Goal: Transaction & Acquisition: Purchase product/service

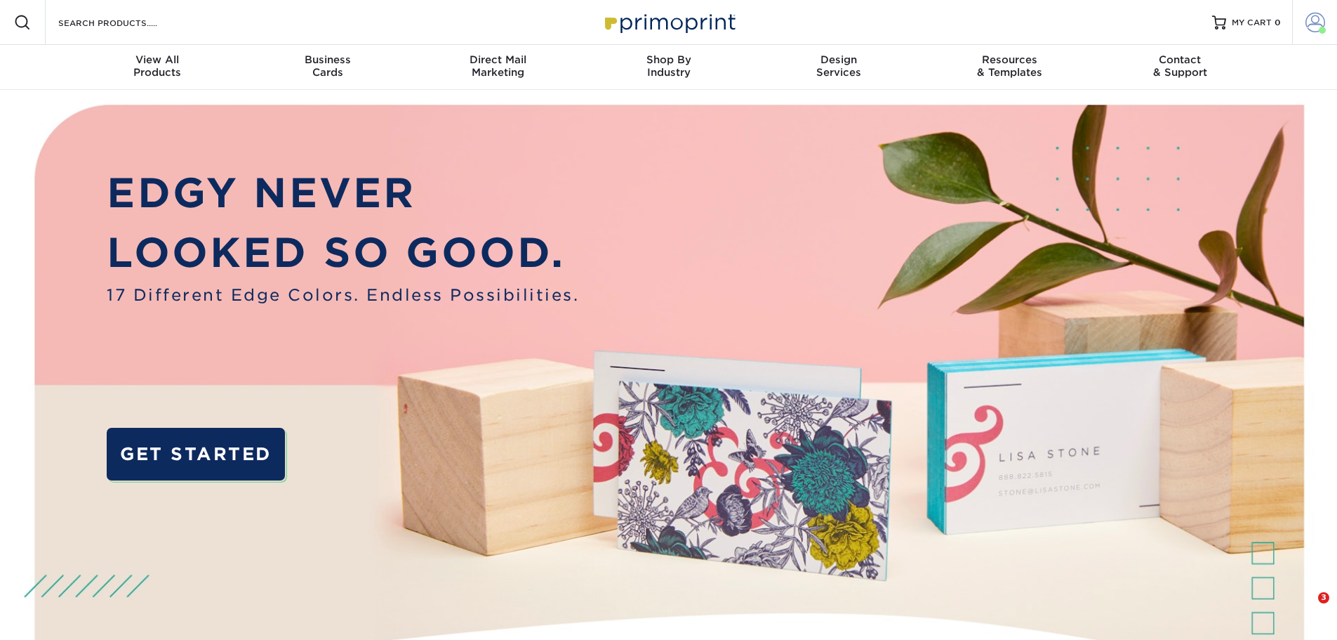
click at [1316, 16] on span at bounding box center [1316, 23] width 20 height 20
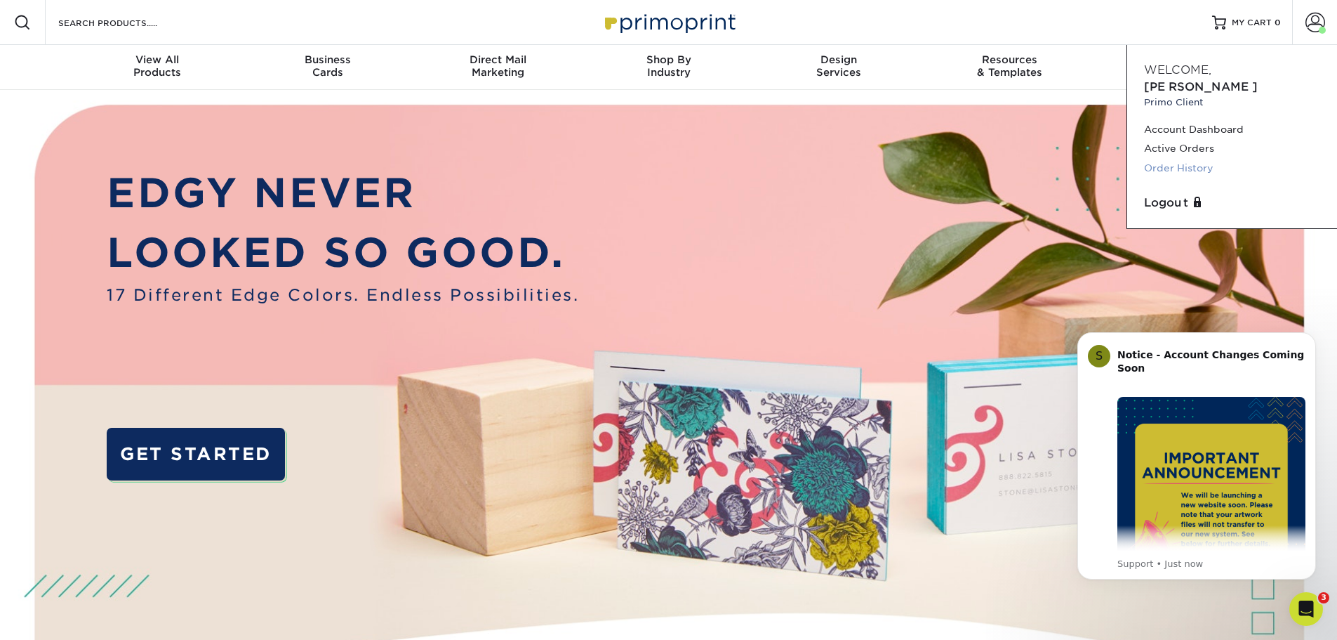
click at [1185, 159] on link "Order History" at bounding box center [1232, 168] width 176 height 19
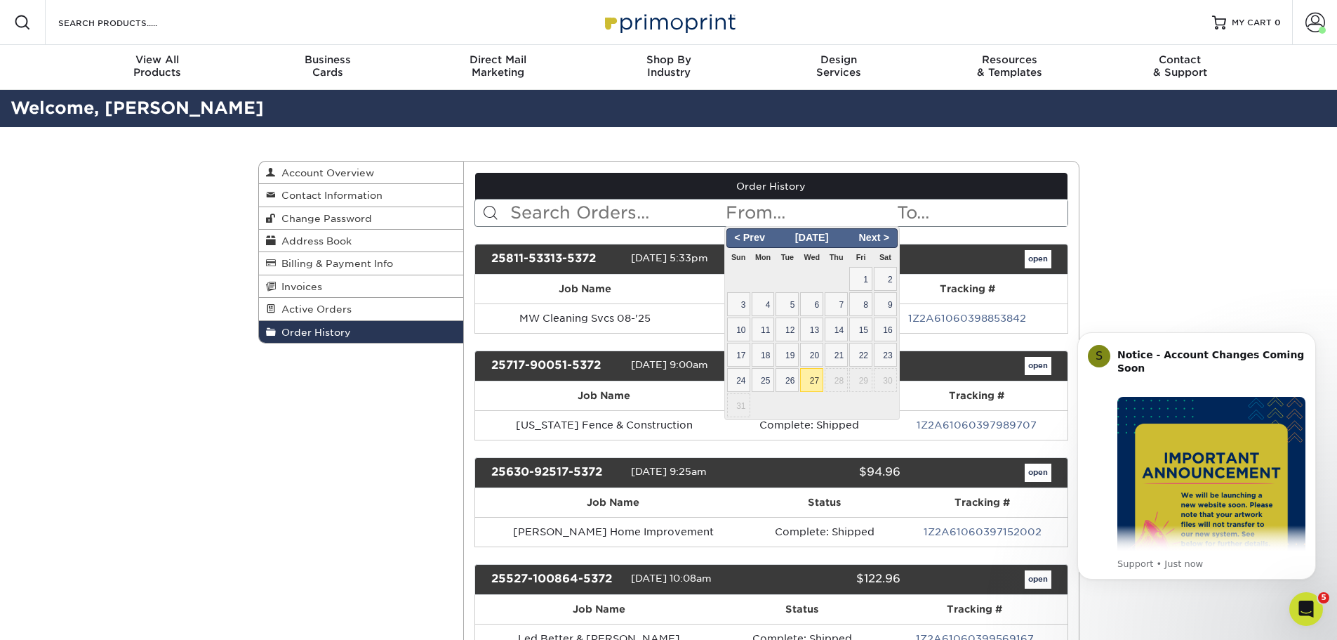
click at [798, 206] on input "text" at bounding box center [809, 212] width 171 height 27
click at [760, 241] on span "< Prev" at bounding box center [750, 237] width 43 height 15
click at [755, 239] on span "< Prev" at bounding box center [750, 237] width 43 height 15
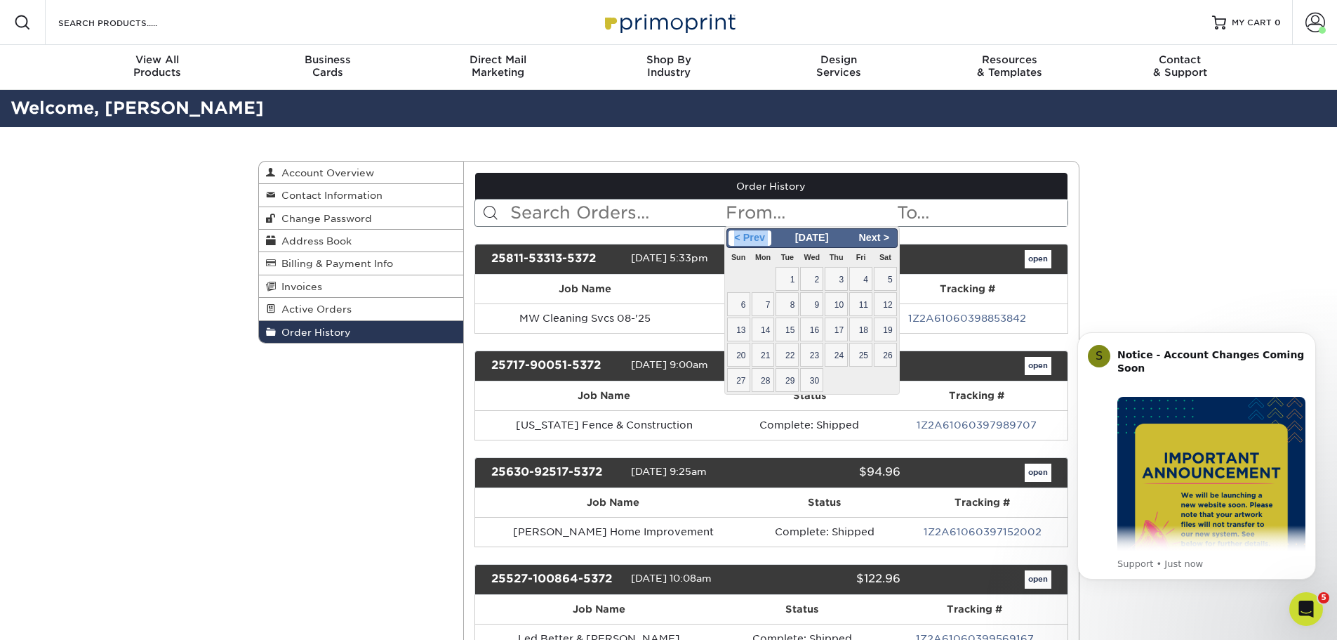
click at [755, 239] on span "< Prev" at bounding box center [750, 237] width 43 height 15
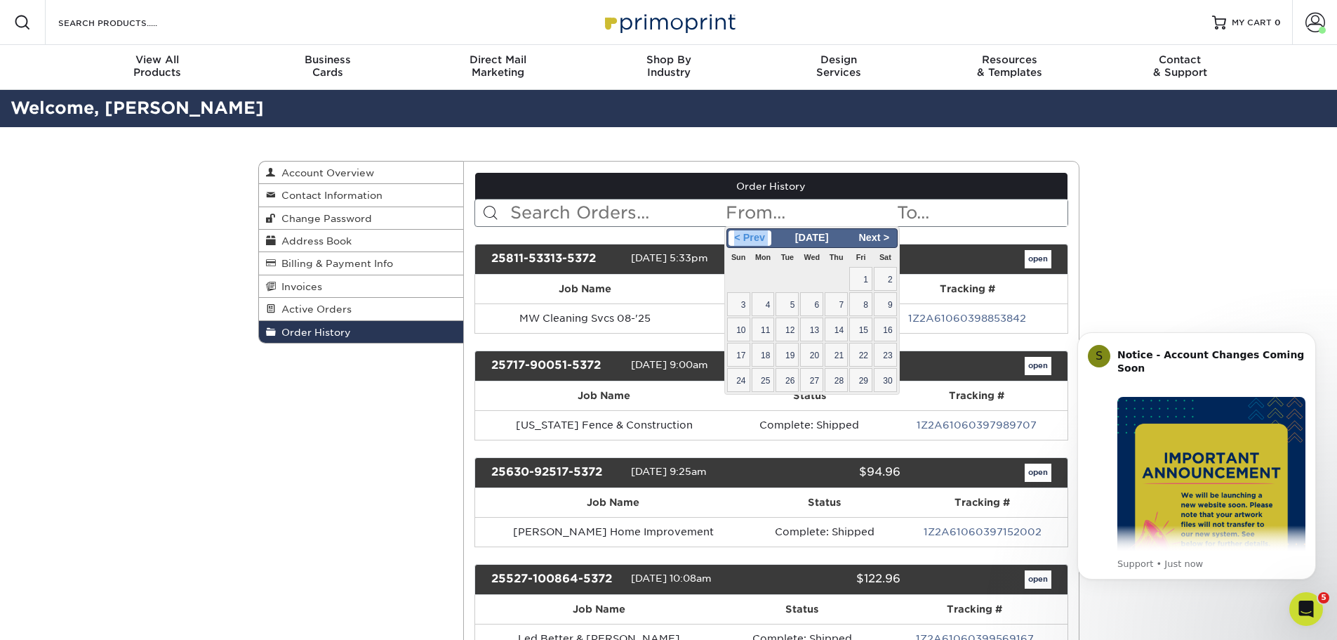
click at [755, 239] on span "< Prev" at bounding box center [750, 237] width 43 height 15
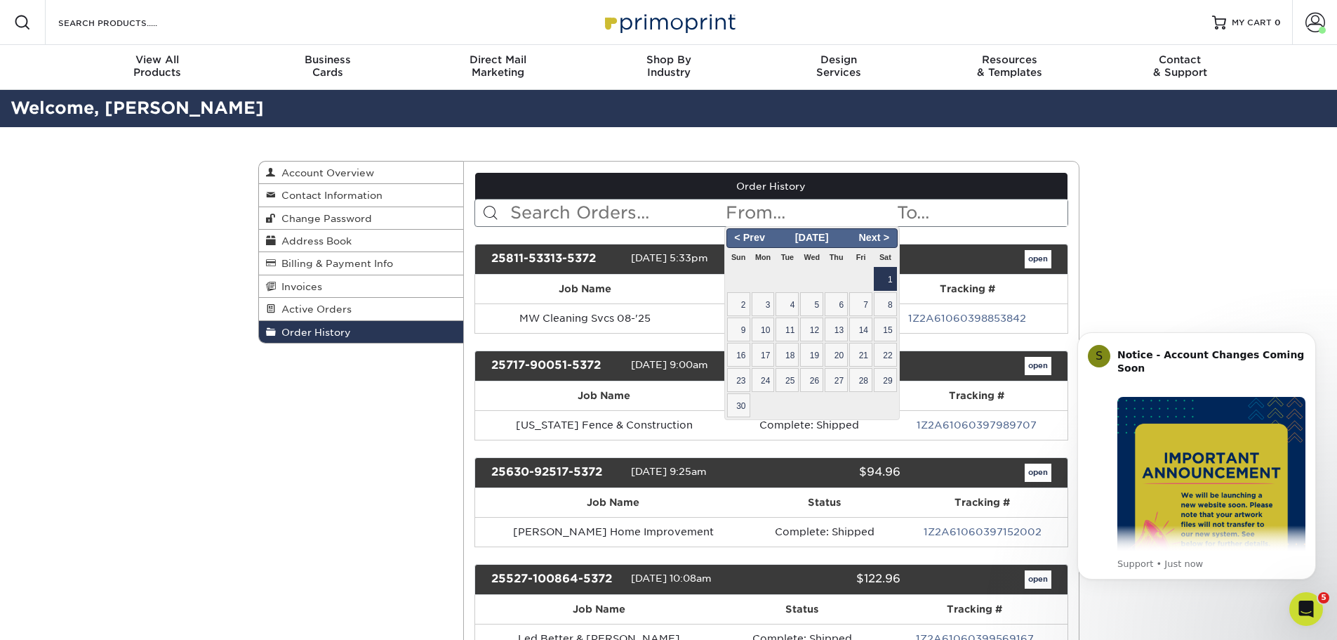
click at [887, 274] on span "1" at bounding box center [885, 279] width 23 height 24
type input "2024-06-01"
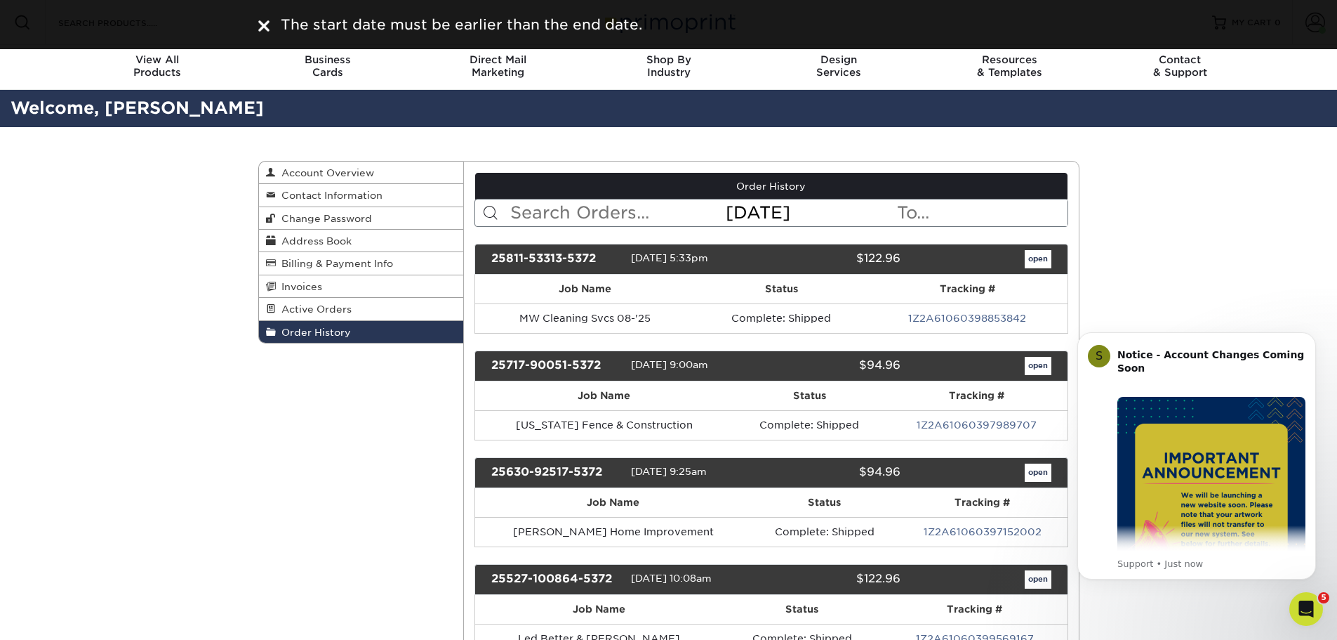
click at [927, 217] on input "text" at bounding box center [981, 212] width 171 height 27
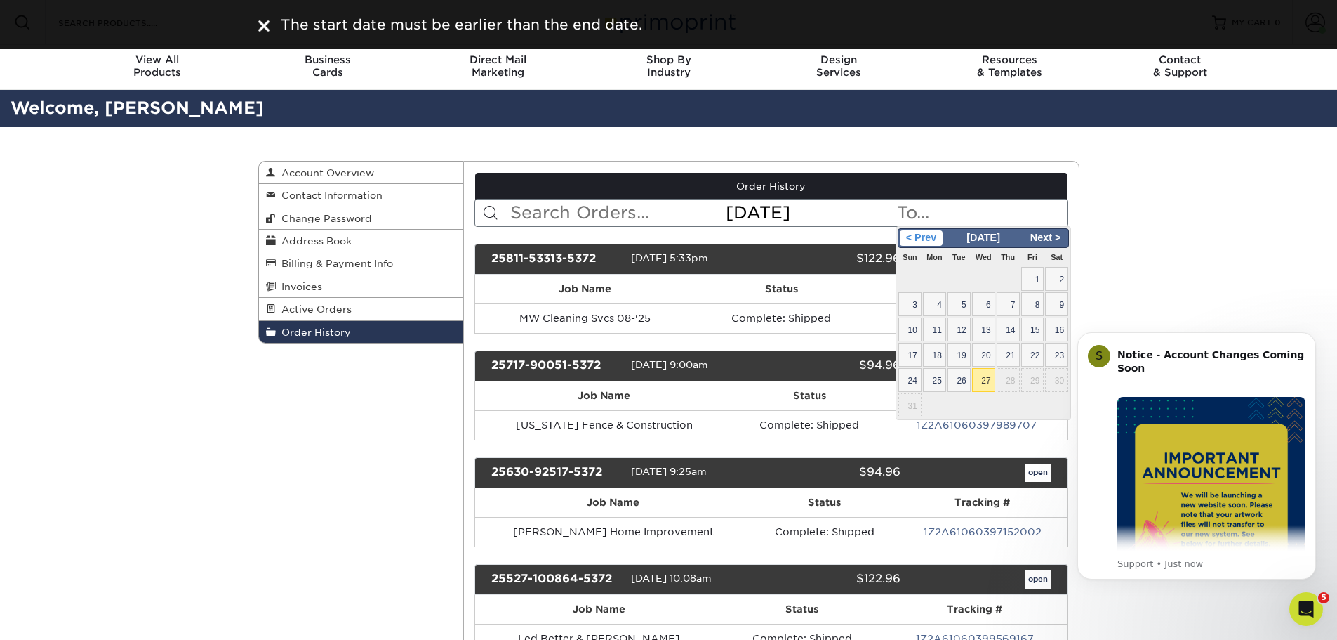
click at [918, 237] on span "< Prev" at bounding box center [921, 237] width 43 height 15
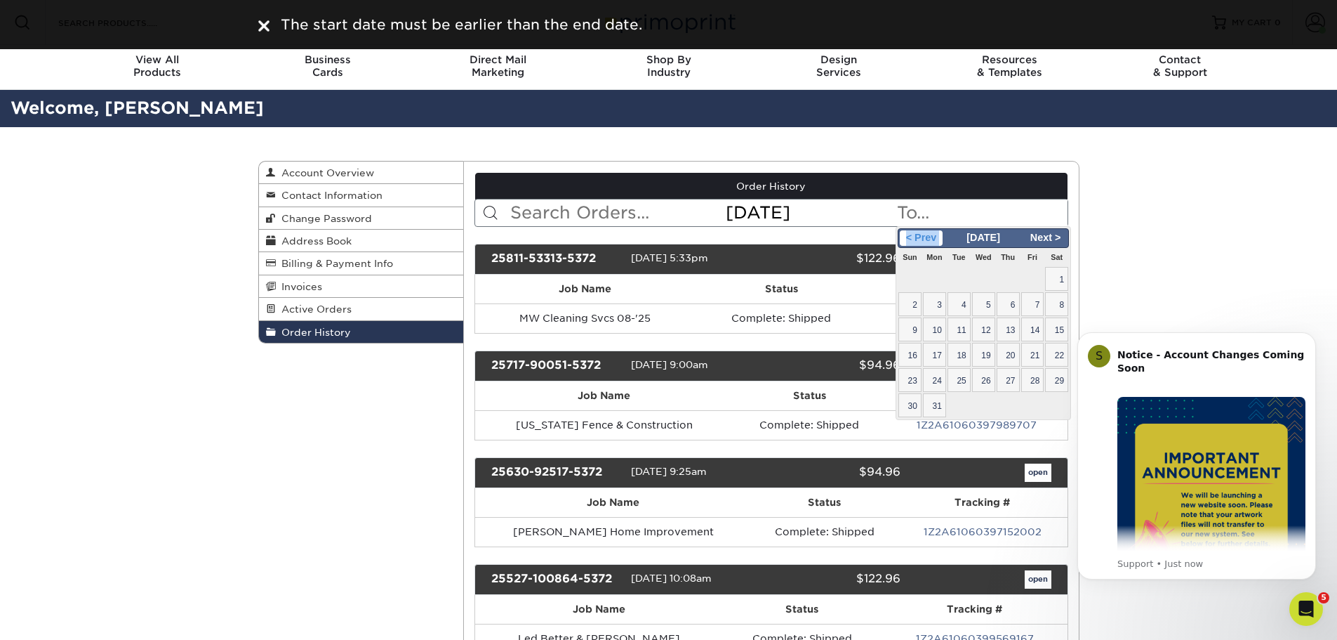
click at [918, 237] on span "< Prev" at bounding box center [921, 237] width 43 height 15
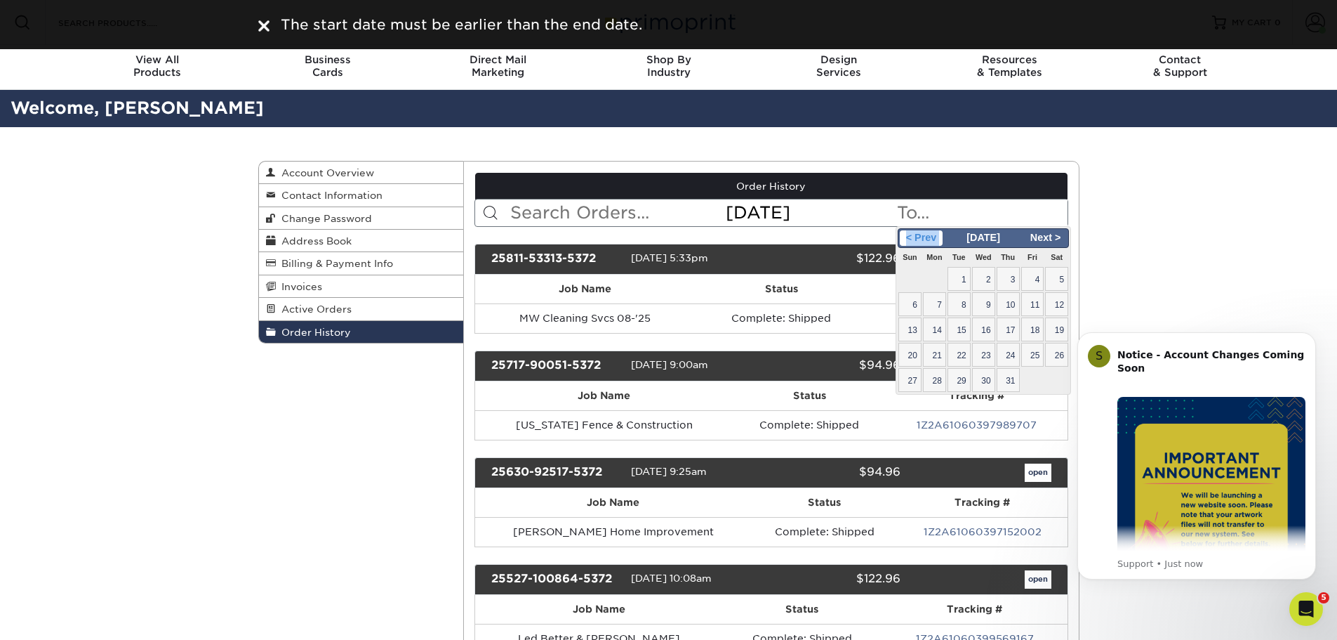
click at [918, 237] on span "< Prev" at bounding box center [921, 237] width 43 height 15
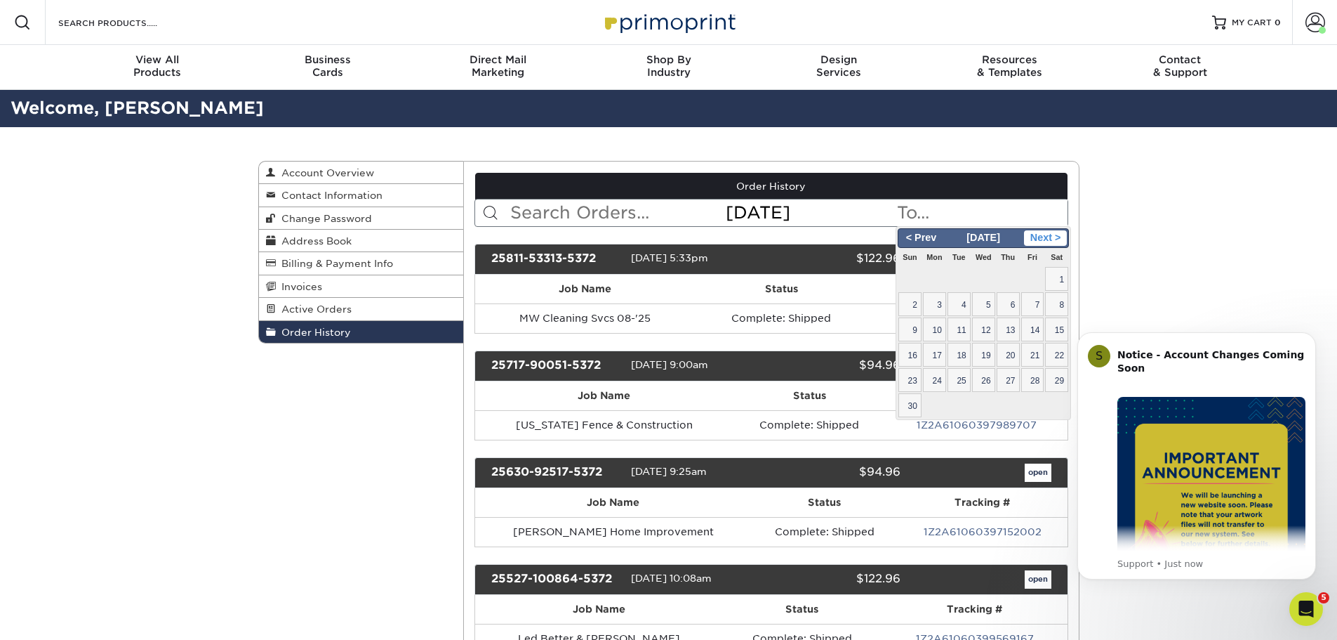
click at [1051, 239] on span "Next >" at bounding box center [1045, 237] width 43 height 15
click at [1018, 278] on span "1" at bounding box center [1008, 279] width 23 height 24
type input "2024-08-01"
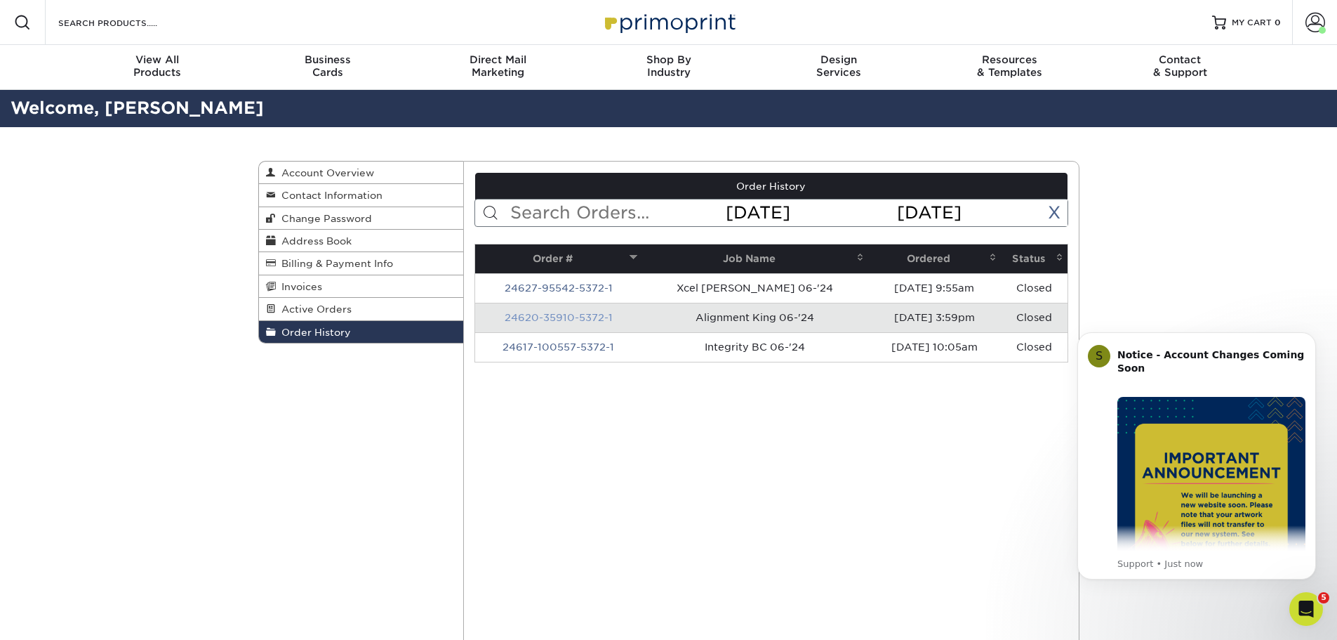
click at [591, 315] on link "24620-35910-5372-1" at bounding box center [559, 317] width 108 height 11
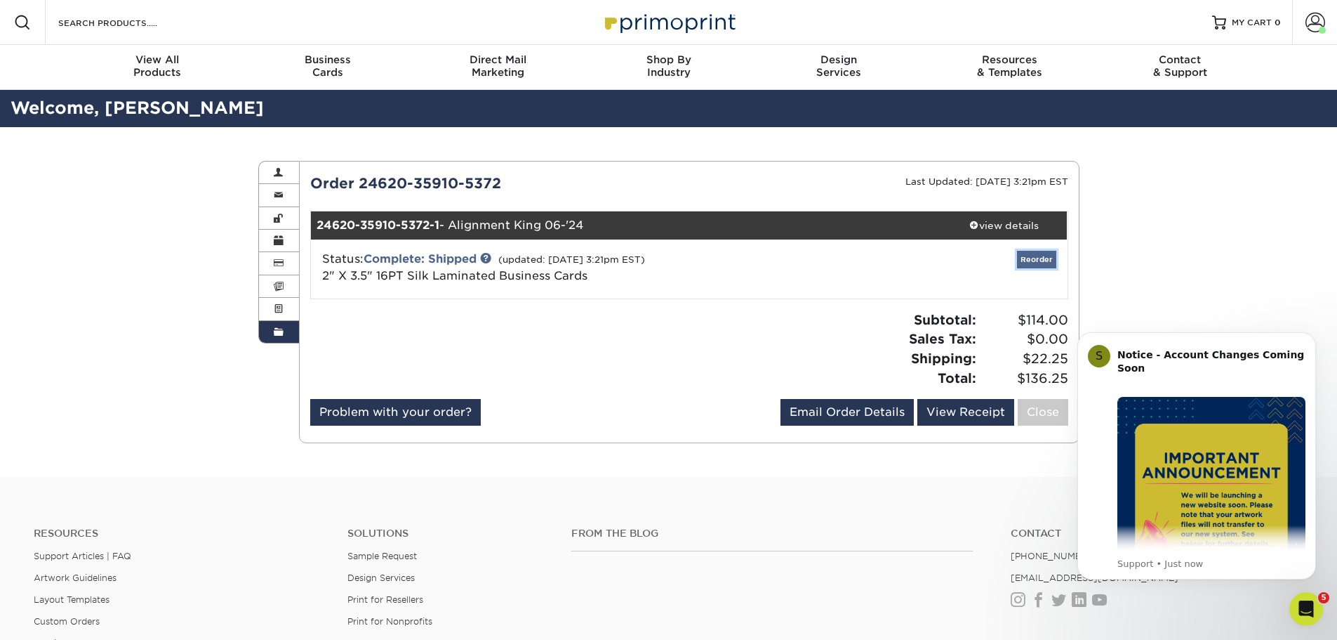
click at [1041, 260] on link "Reorder" at bounding box center [1036, 260] width 39 height 18
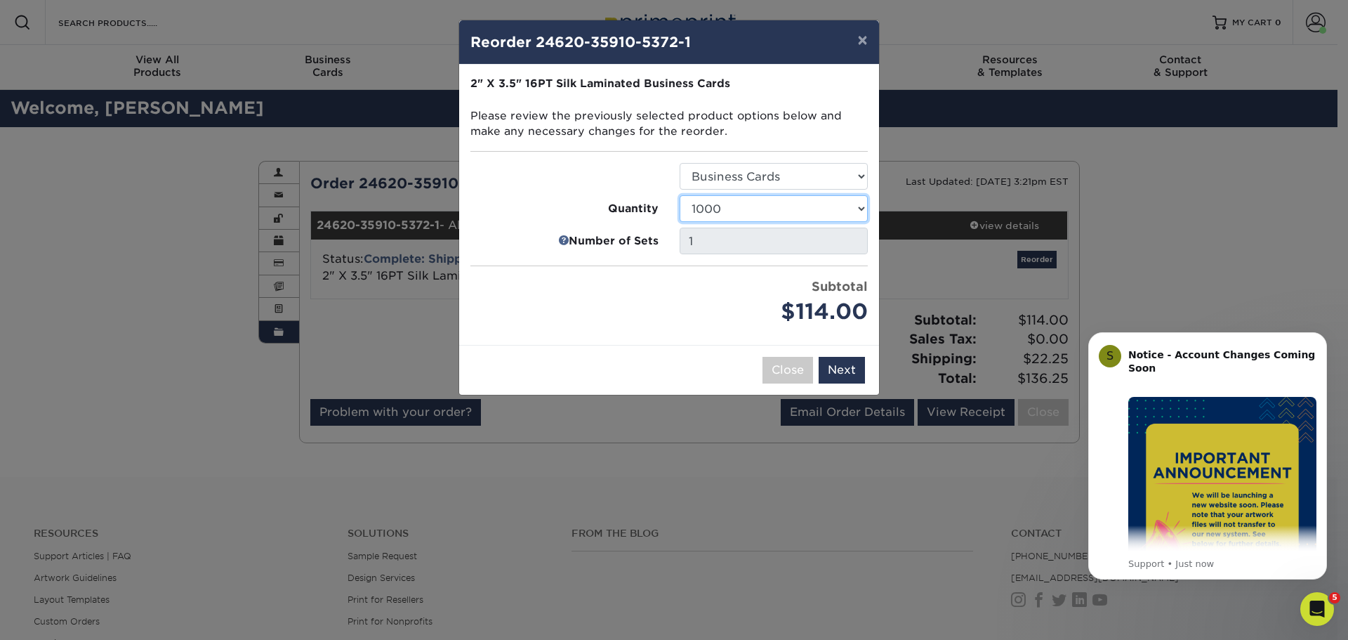
click at [860, 208] on select "25 50 75 100 250 500 1000 2500 5000 10000" at bounding box center [774, 208] width 188 height 27
select select "02d8d163-ee8f-41cc-acce-9863ad0deb38"
click at [680, 195] on select "25 50 75 100 250 500 1000 2500 5000 10000" at bounding box center [774, 208] width 188 height 27
click at [838, 362] on button "Next" at bounding box center [842, 370] width 46 height 27
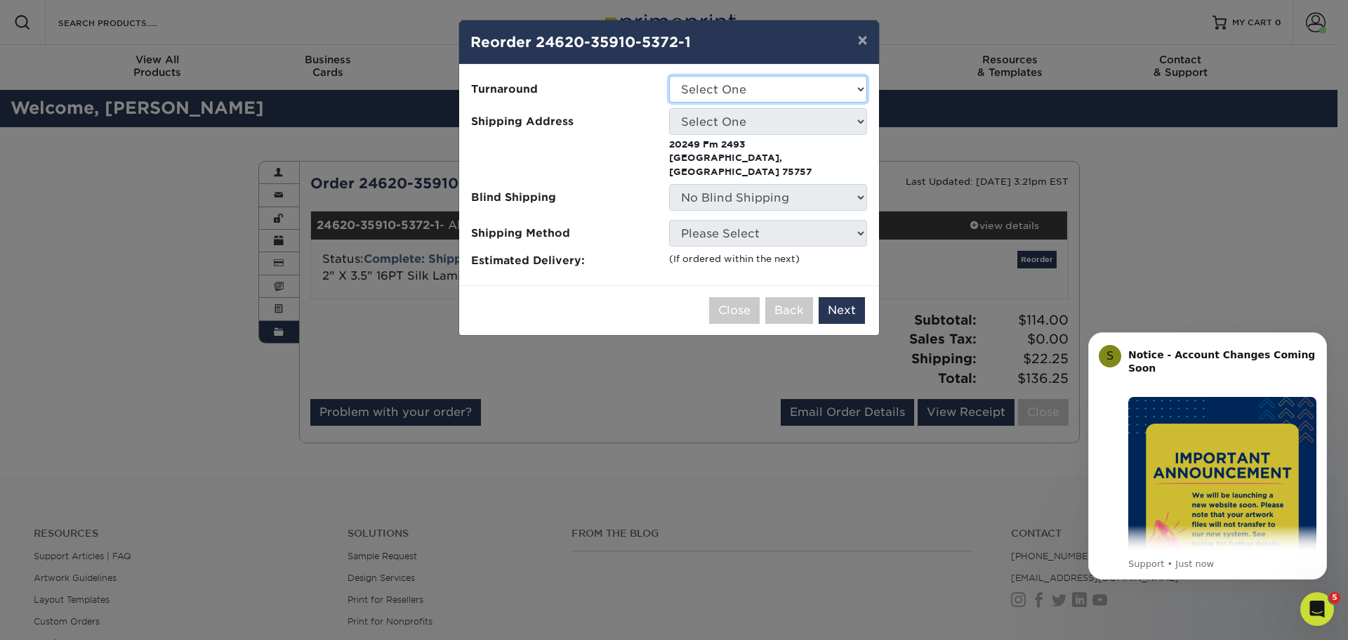
click at [844, 87] on select "Select One 2-4 Business Days" at bounding box center [768, 89] width 198 height 27
select select "6c83d54d-3ca3-47d4-8977-318a739bc38e"
click at [669, 76] on select "Select One 2-4 Business Days" at bounding box center [768, 89] width 198 height 27
click at [821, 121] on select "Select One SC-MC Sign Country LLC" at bounding box center [768, 121] width 198 height 27
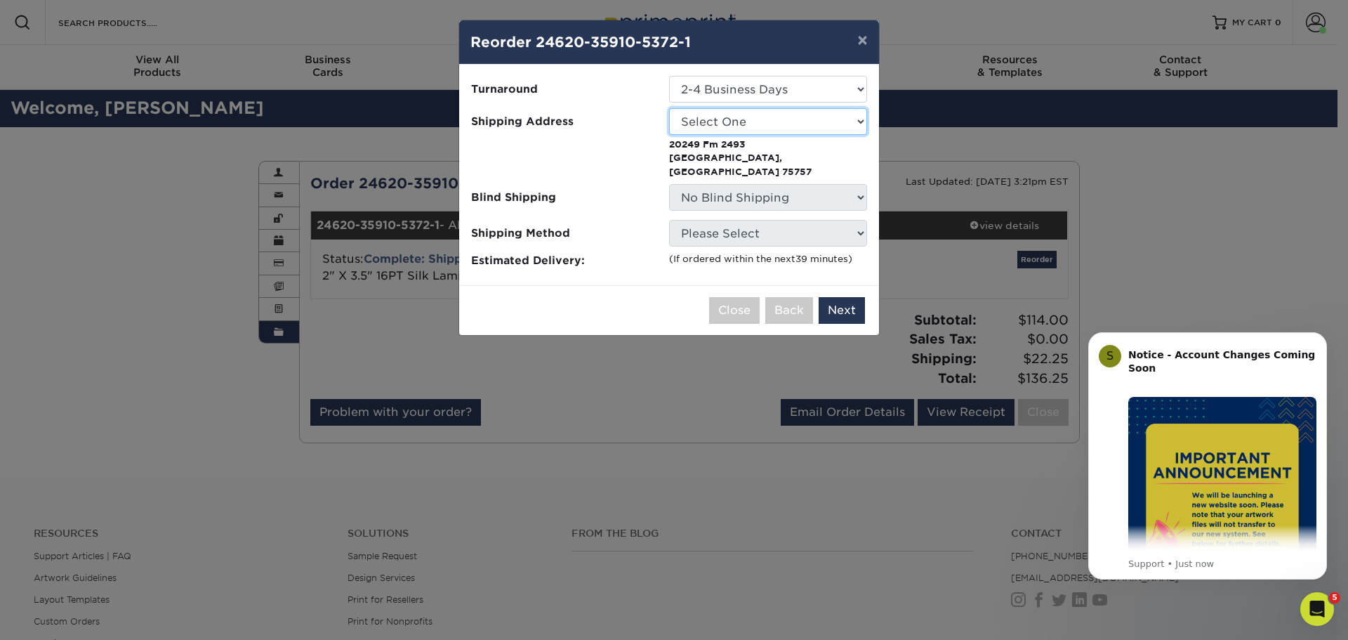
click at [862, 119] on select "Select One SC-MC Sign Country LLC" at bounding box center [768, 121] width 198 height 27
select select "251497"
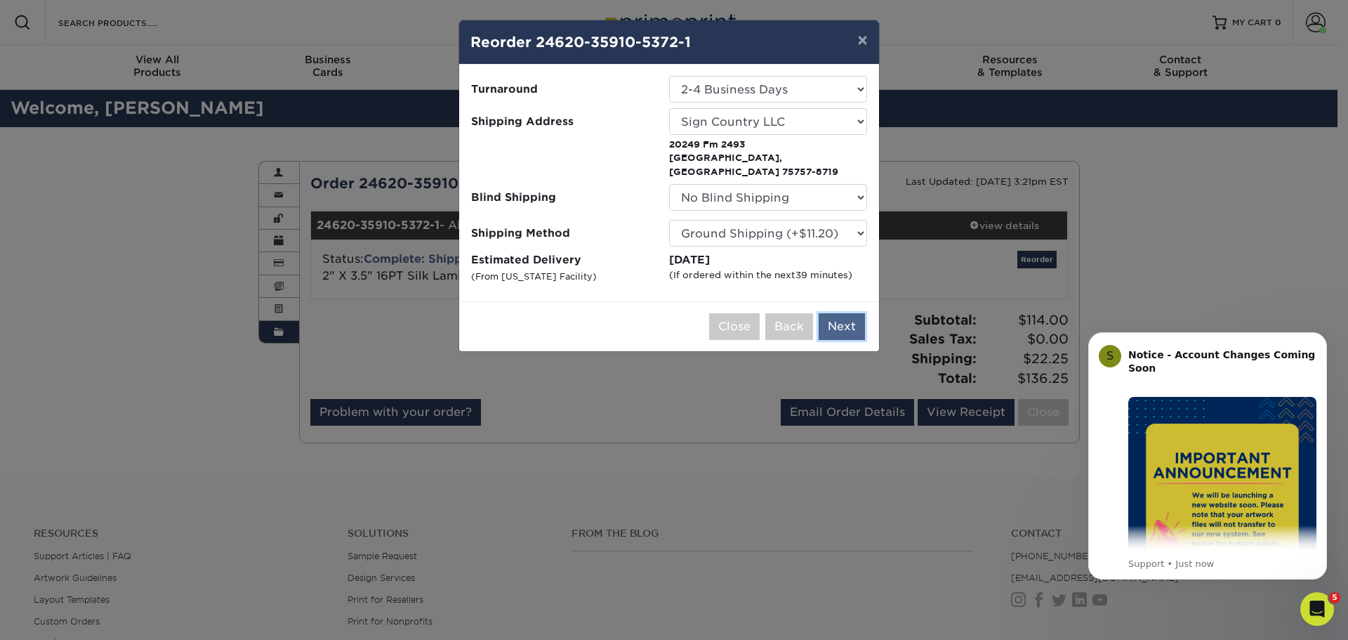
click at [842, 313] on button "Next" at bounding box center [842, 326] width 46 height 27
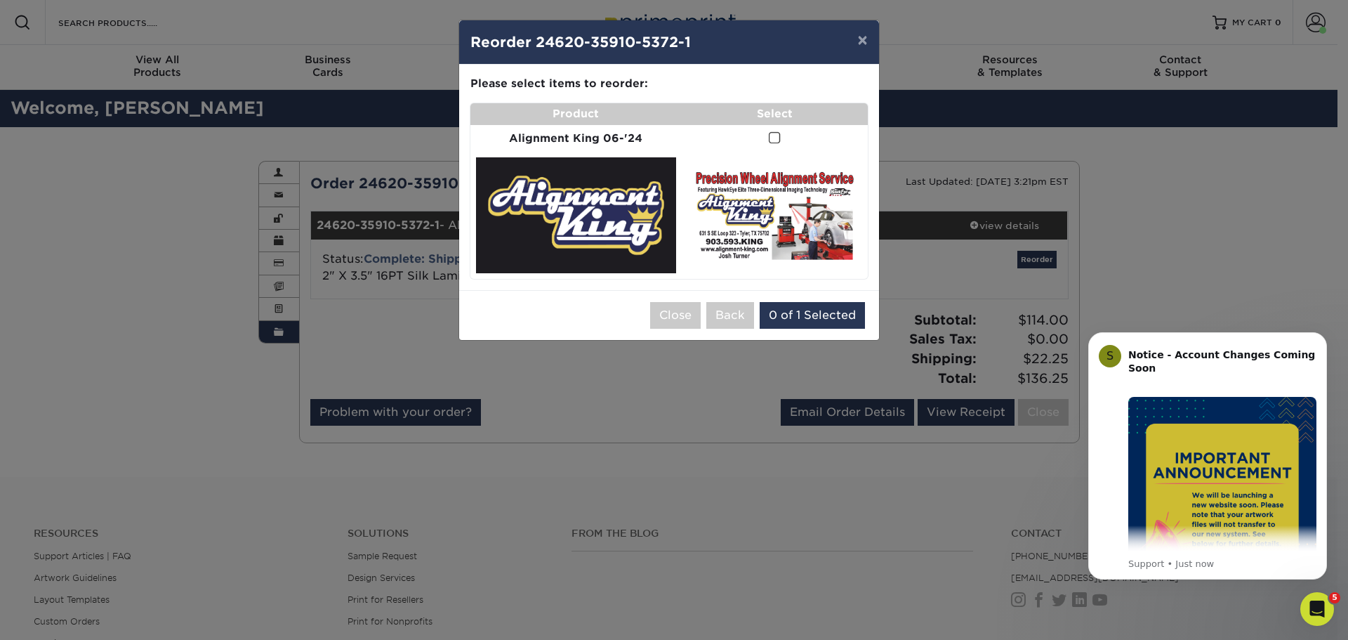
click at [772, 138] on span at bounding box center [775, 137] width 12 height 13
click at [0, 0] on input "checkbox" at bounding box center [0, 0] width 0 height 0
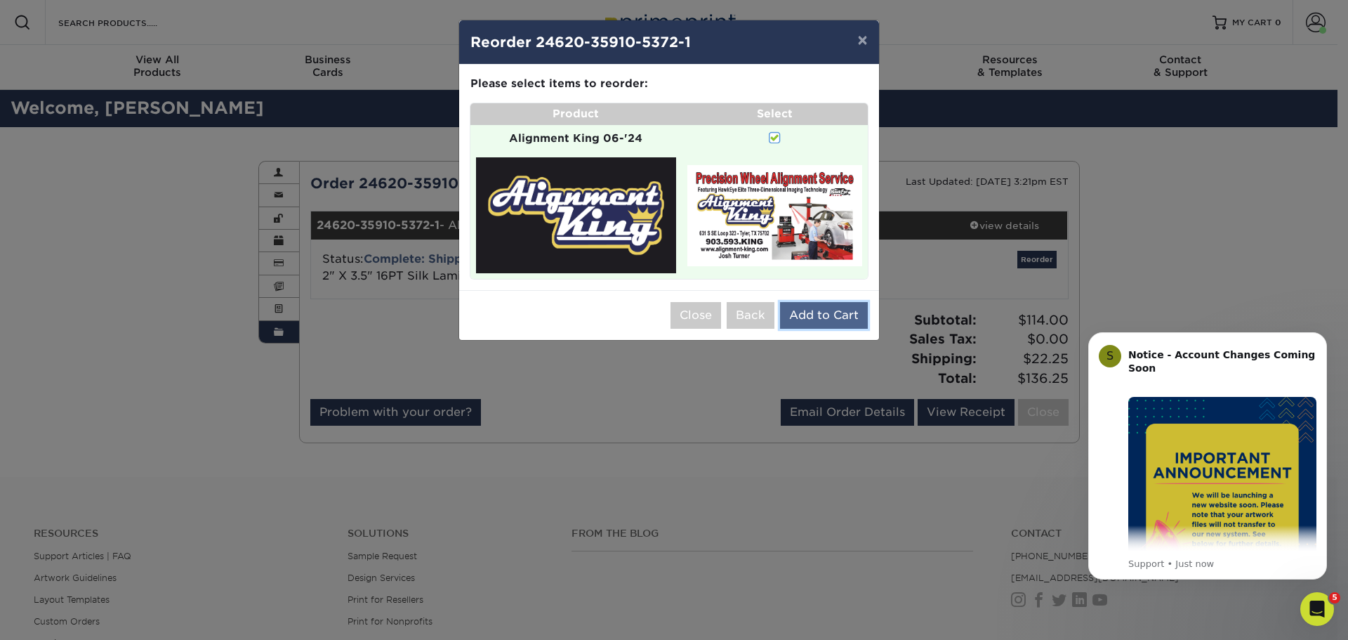
click at [821, 311] on button "Add to Cart" at bounding box center [824, 315] width 88 height 27
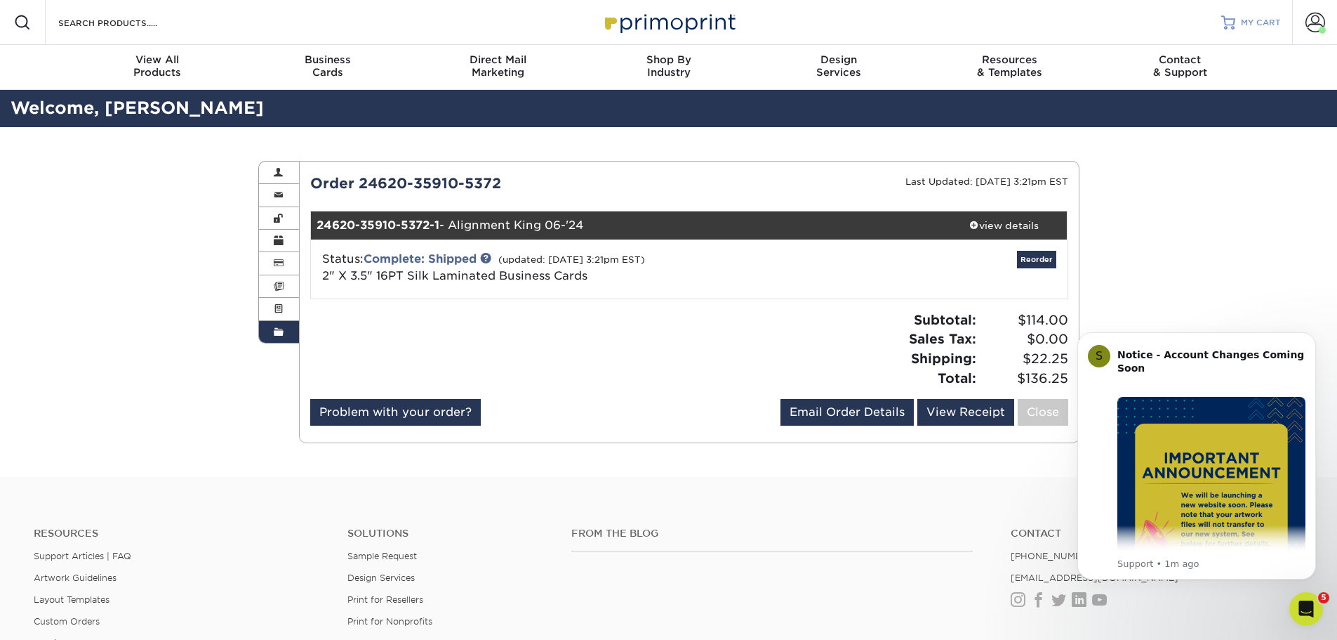
click at [1249, 13] on link "MY CART" at bounding box center [1252, 22] width 60 height 45
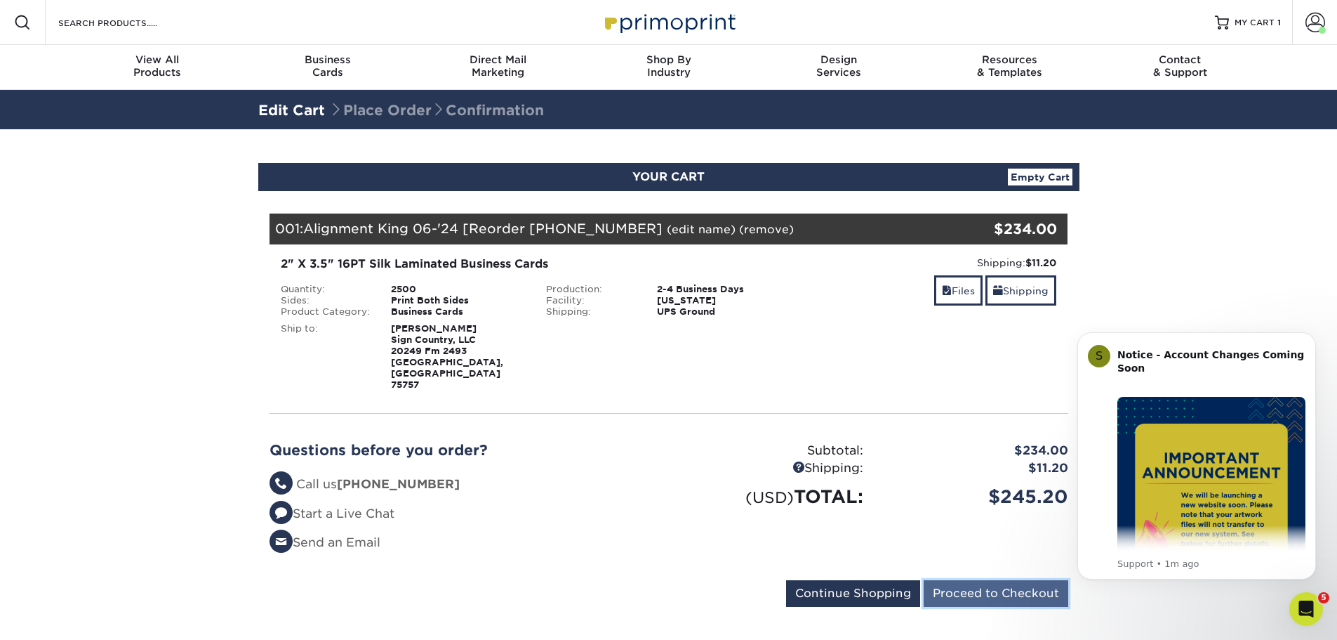
click at [1020, 580] on input "Proceed to Checkout" at bounding box center [996, 593] width 145 height 27
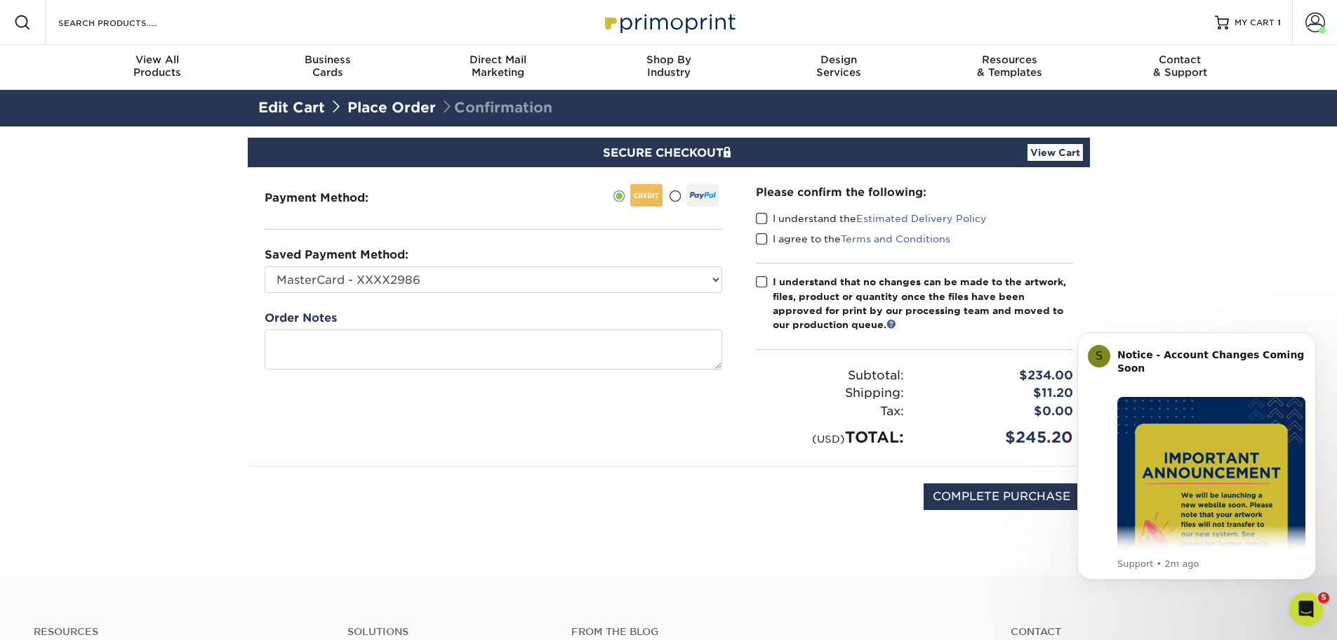
click at [758, 217] on span at bounding box center [762, 218] width 12 height 13
click at [0, 0] on input "I understand the Estimated Delivery Policy" at bounding box center [0, 0] width 0 height 0
click at [761, 238] on span at bounding box center [762, 238] width 12 height 13
click at [0, 0] on input "I agree to the Terms and Conditions" at bounding box center [0, 0] width 0 height 0
click at [762, 282] on span at bounding box center [762, 281] width 12 height 13
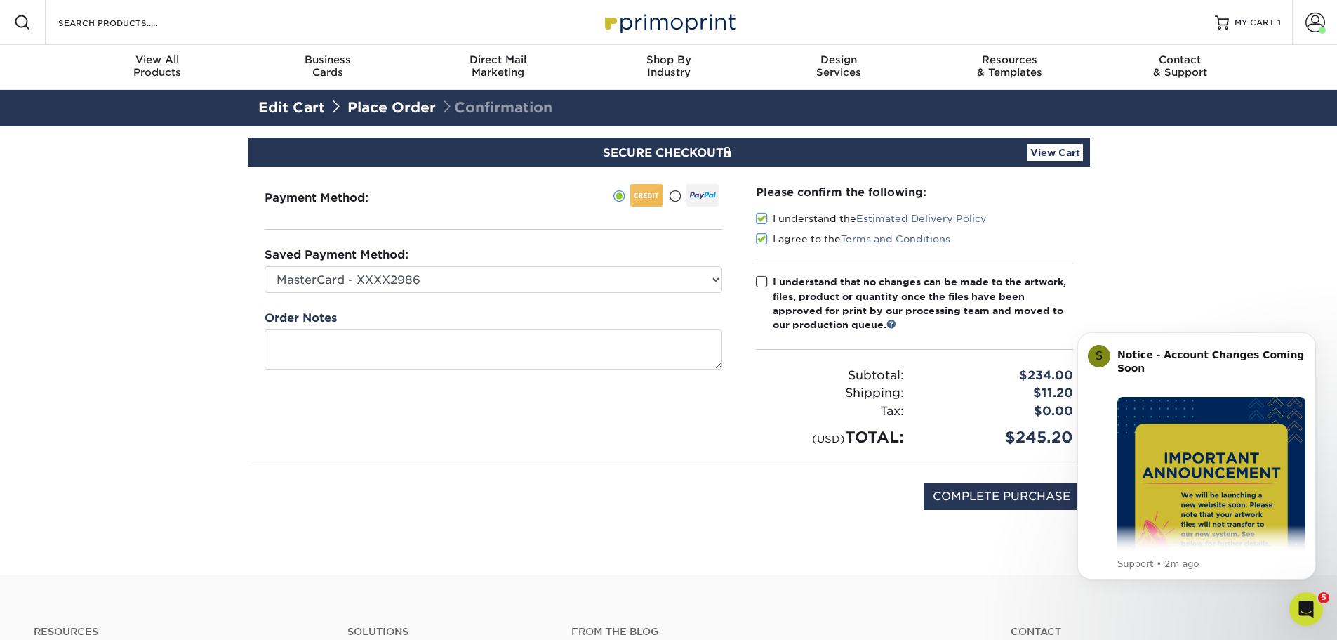
click at [0, 0] on input "I understand that no changes can be made to the artwork, files, product or quan…" at bounding box center [0, 0] width 0 height 0
click at [984, 501] on input "COMPLETE PURCHASE" at bounding box center [1002, 496] width 156 height 27
type input "PROCESSING, PLEASE WAIT..."
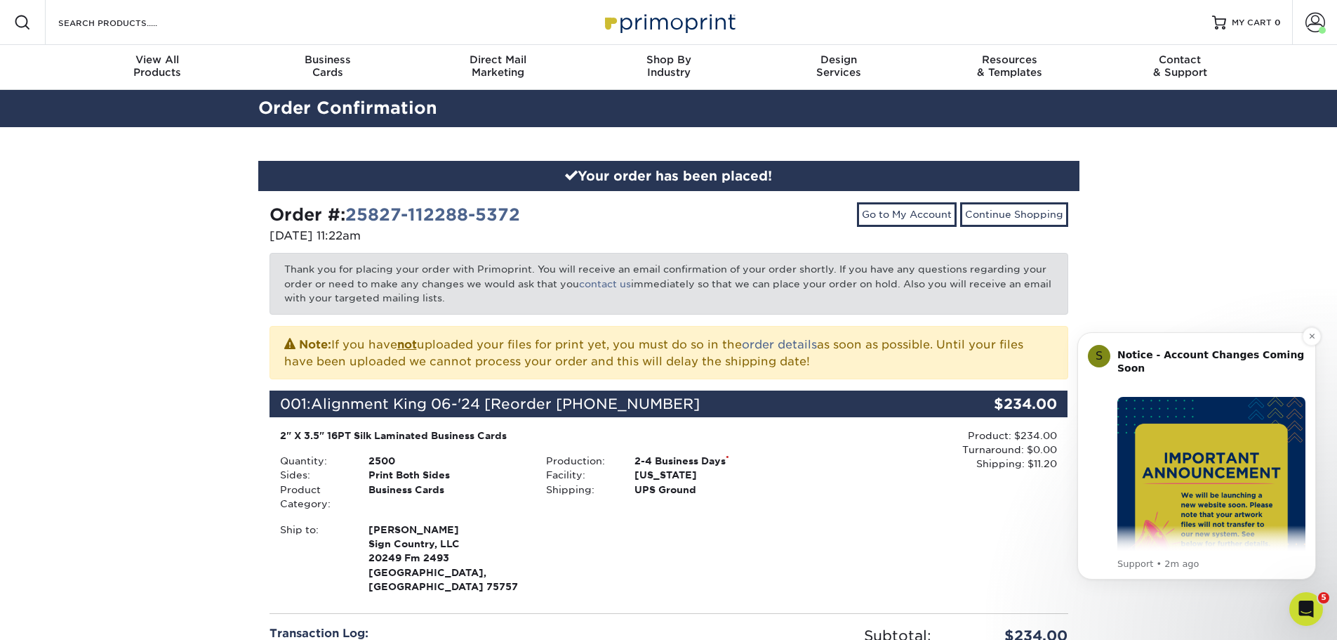
click at [1224, 464] on img "Message content" at bounding box center [1212, 491] width 188 height 188
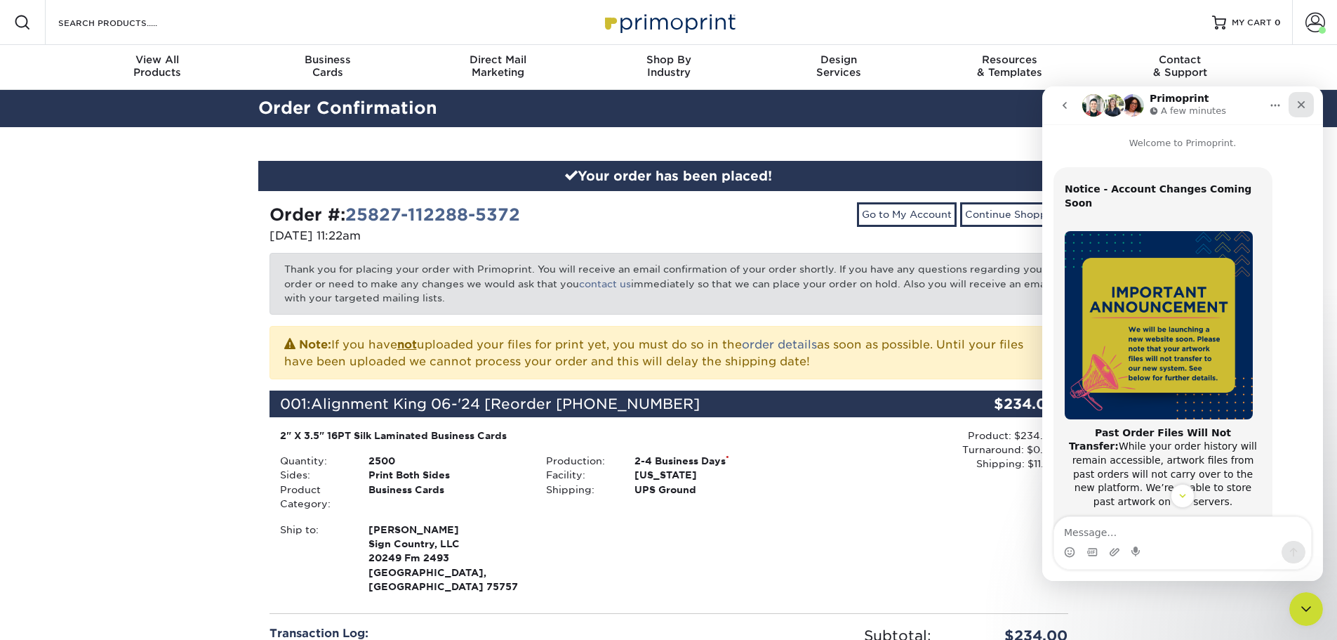
click at [1304, 102] on icon "Close" at bounding box center [1302, 105] width 8 height 8
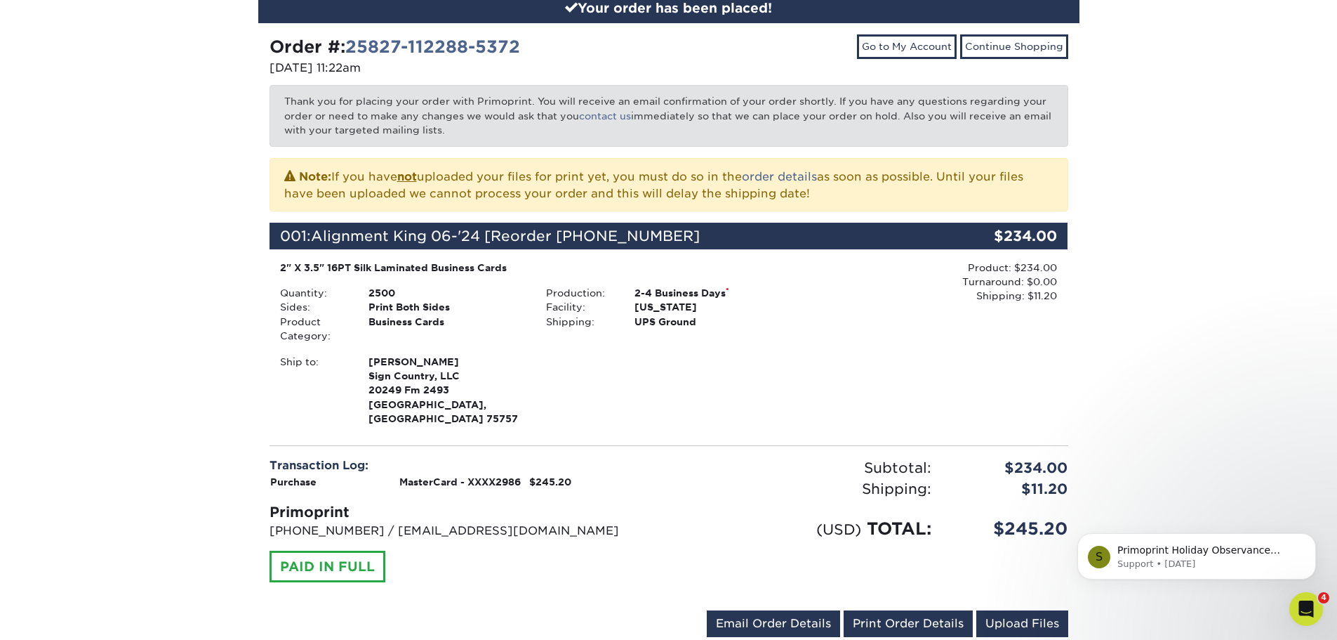
scroll to position [70, 0]
